Goal: Task Accomplishment & Management: Use online tool/utility

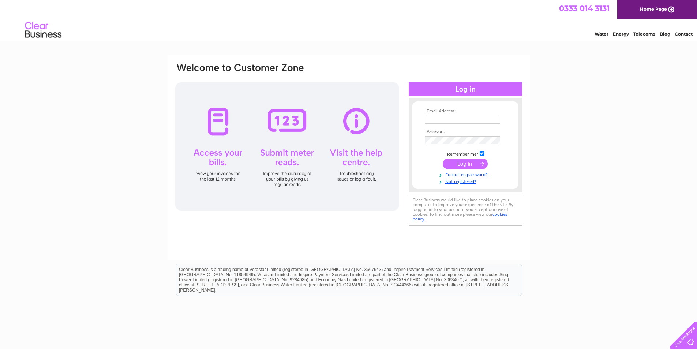
type input "[EMAIL_ADDRESS][DOMAIN_NAME]"
click at [477, 162] on input "submit" at bounding box center [465, 163] width 45 height 10
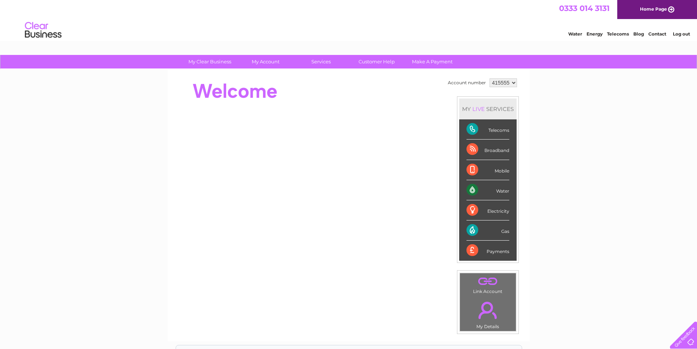
click at [475, 213] on div "Electricity" at bounding box center [487, 210] width 43 height 20
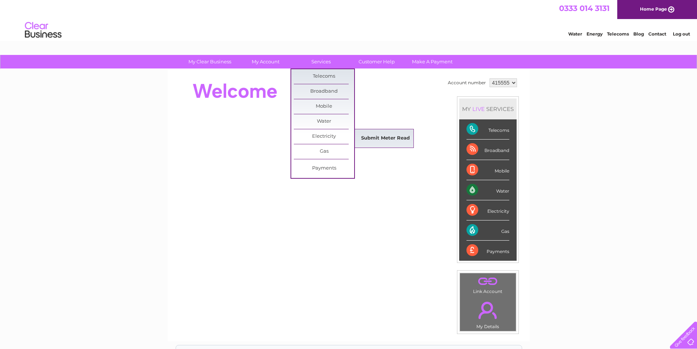
click at [370, 139] on link "Submit Meter Read" at bounding box center [385, 138] width 60 height 15
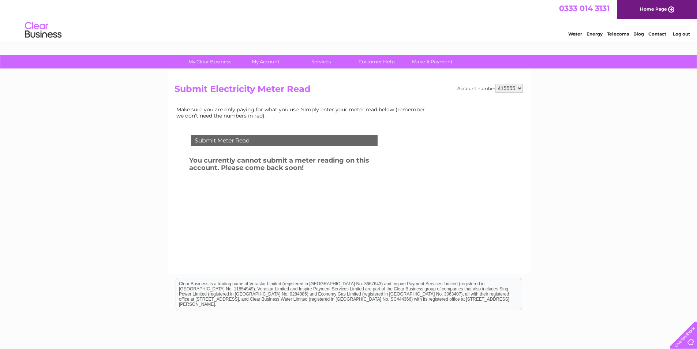
click at [293, 140] on div "Submit Meter Read" at bounding box center [284, 140] width 187 height 11
